Goal: Entertainment & Leisure: Browse casually

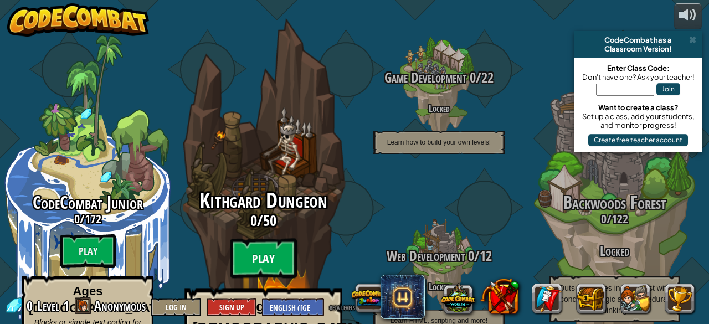
click at [279, 239] on btn "Play" at bounding box center [263, 259] width 66 height 40
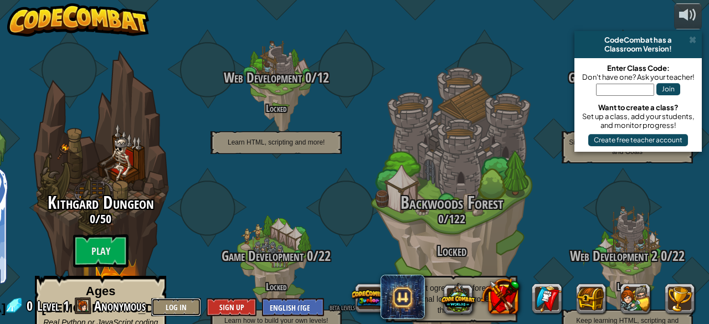
click at [184, 309] on button "Log In" at bounding box center [176, 307] width 50 height 18
